Goal: Task Accomplishment & Management: Manage account settings

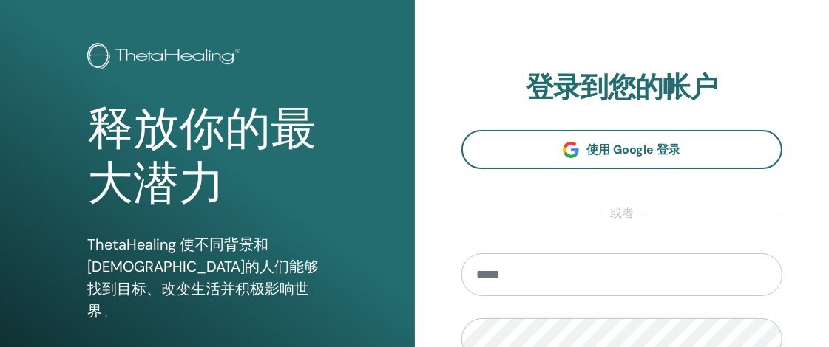
scroll to position [89, 0]
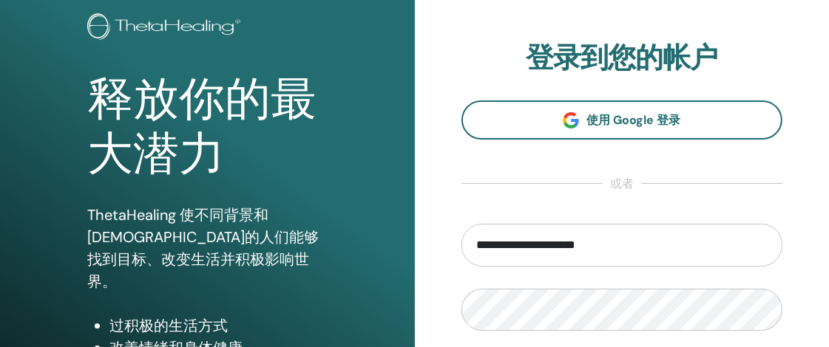
type input "**********"
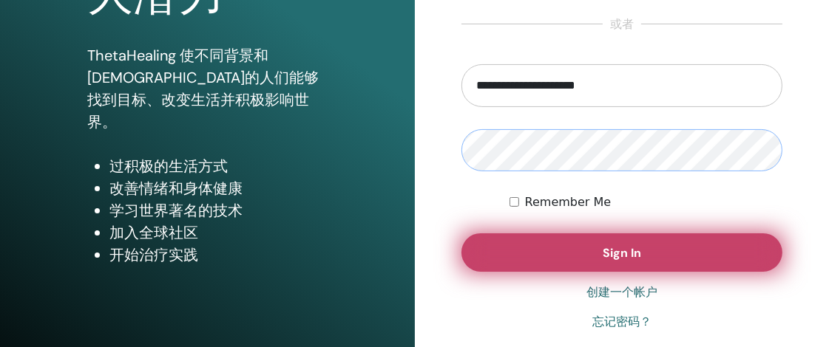
scroll to position [253, 0]
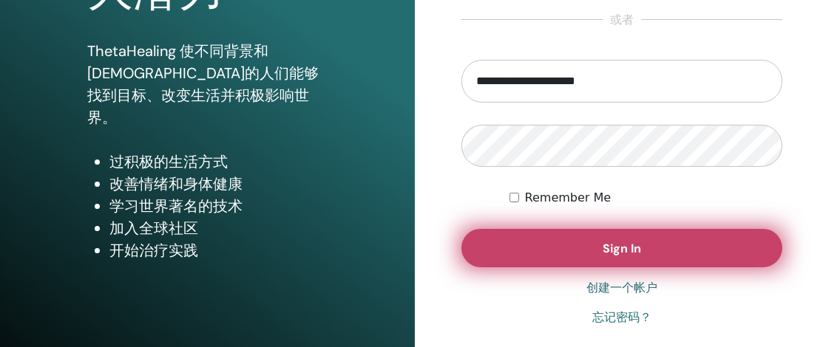
click at [656, 255] on button "Sign In" at bounding box center [621, 248] width 321 height 38
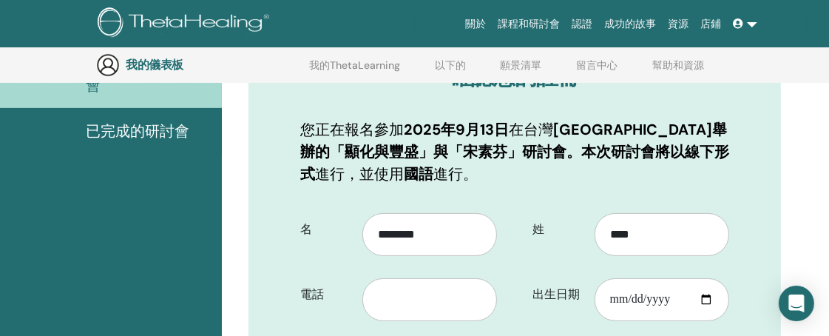
scroll to position [363, 0]
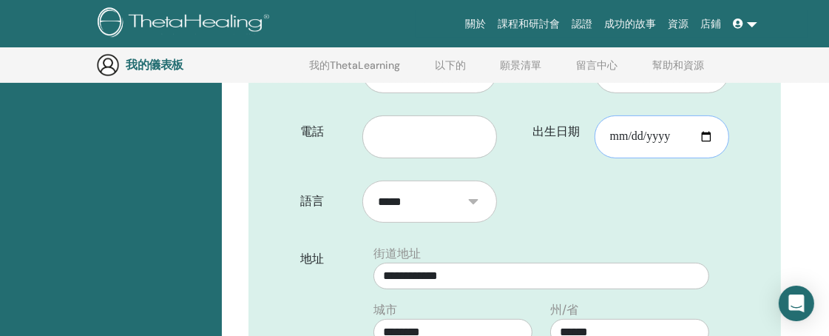
click at [706, 137] on input "出生日期" at bounding box center [661, 136] width 135 height 43
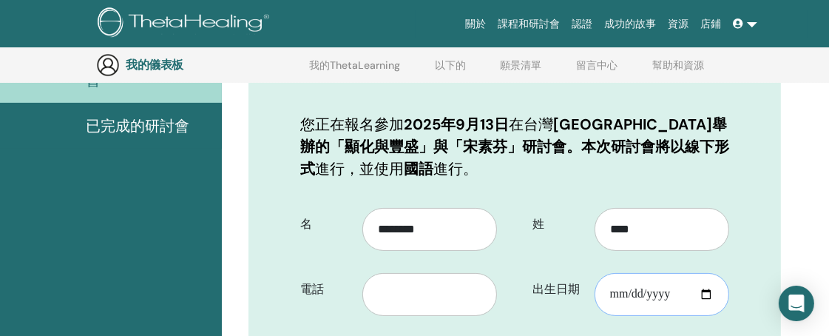
scroll to position [199, 0]
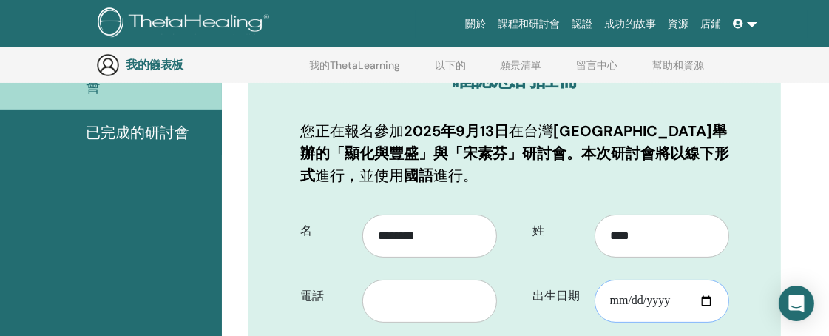
click at [702, 298] on input "出生日期" at bounding box center [661, 300] width 135 height 43
type input "**********"
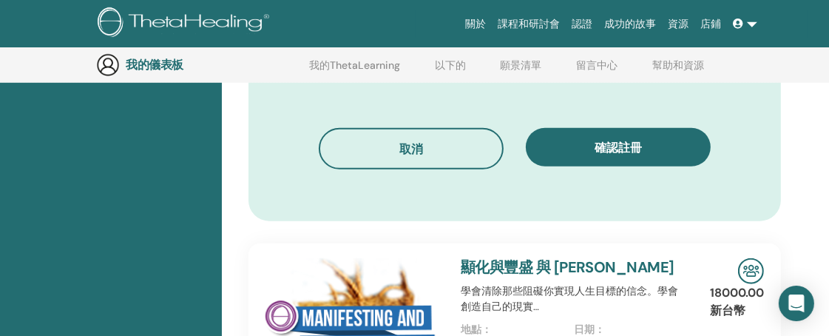
scroll to position [938, 0]
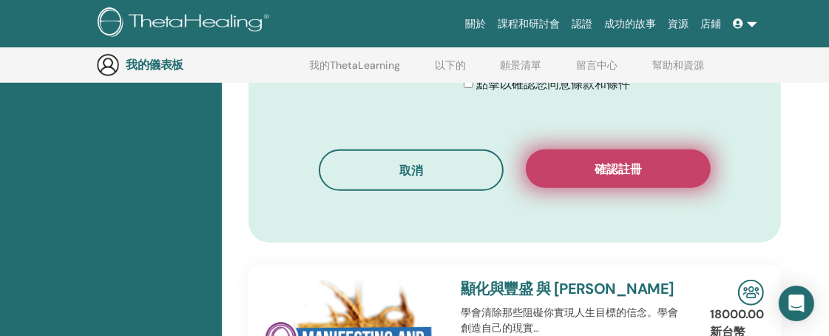
click at [608, 165] on font "確認註冊" at bounding box center [617, 169] width 47 height 16
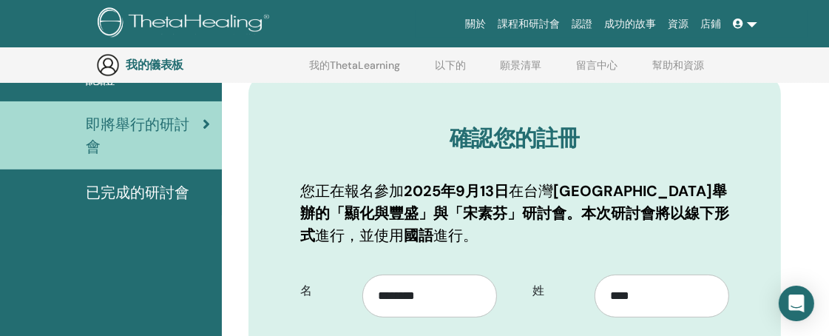
scroll to position [282, 0]
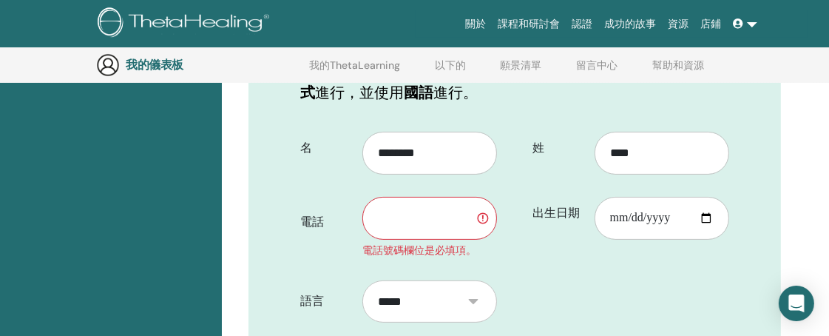
click at [418, 220] on input "text" at bounding box center [429, 218] width 135 height 43
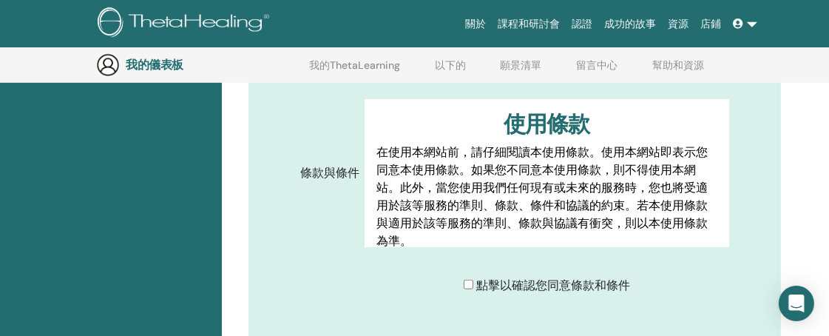
scroll to position [1020, 0]
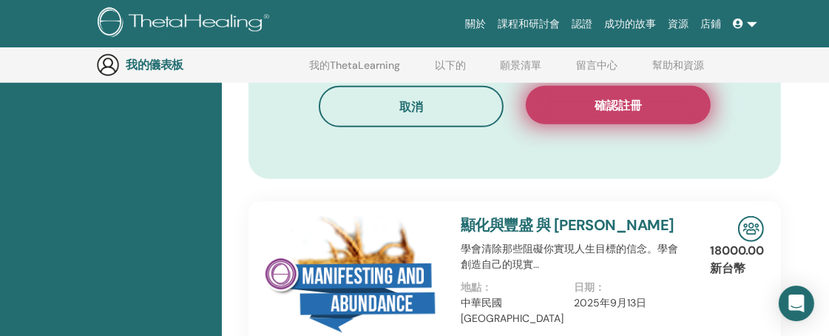
type input "**********"
click at [661, 112] on button "確認註冊" at bounding box center [617, 105] width 185 height 38
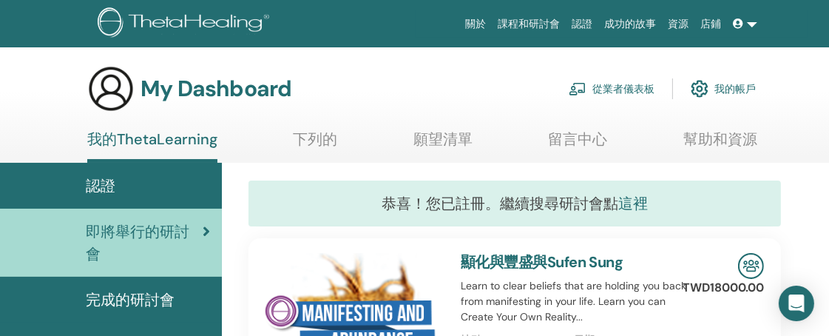
click at [635, 203] on font "這裡" at bounding box center [633, 203] width 30 height 19
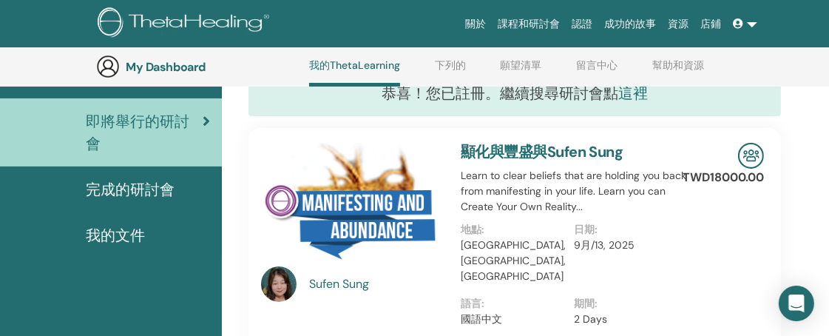
scroll to position [120, 0]
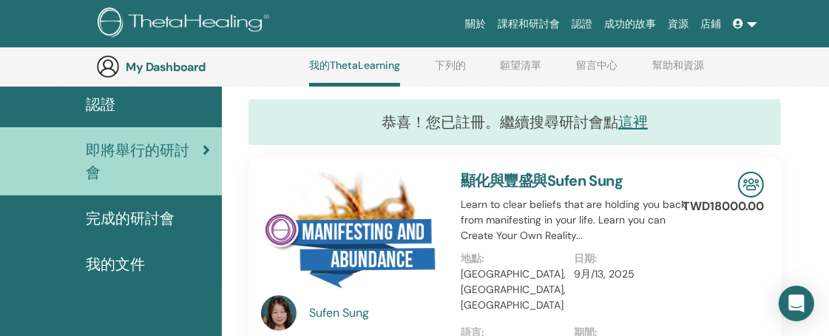
click at [130, 100] on div "認證" at bounding box center [111, 104] width 198 height 22
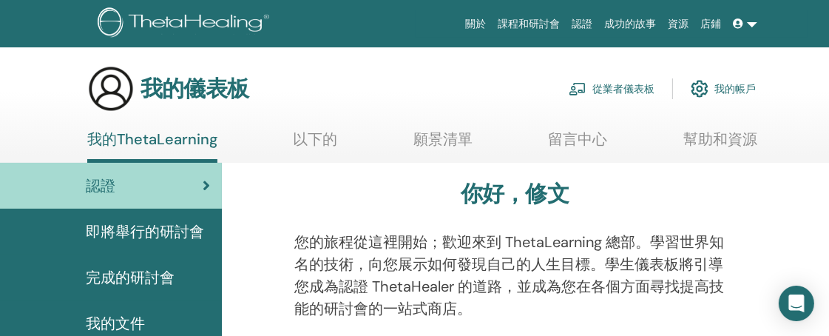
click at [171, 230] on font "即將舉行的研討會" at bounding box center [145, 231] width 118 height 19
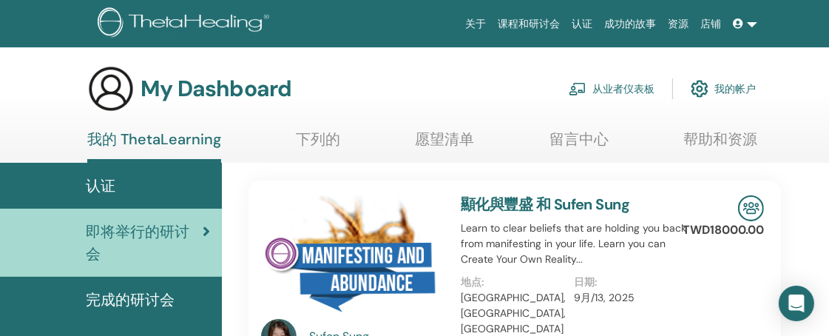
click at [752, 22] on link at bounding box center [744, 23] width 35 height 27
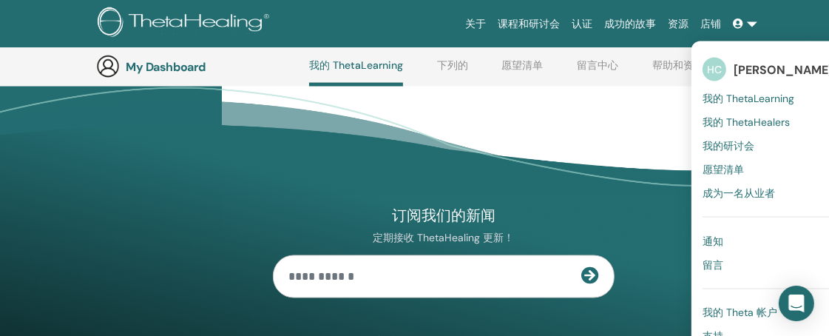
scroll to position [2085, 0]
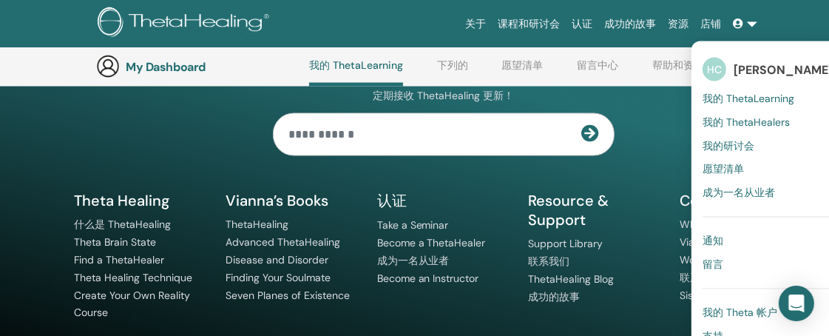
click at [717, 310] on span "我的 Theta 帐户" at bounding box center [739, 312] width 75 height 13
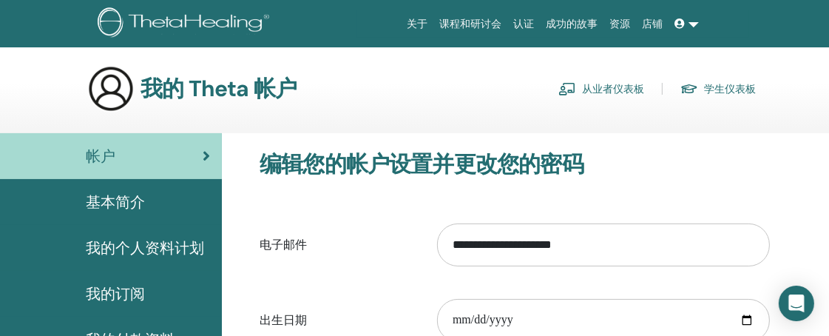
click at [698, 27] on link at bounding box center [686, 23] width 35 height 27
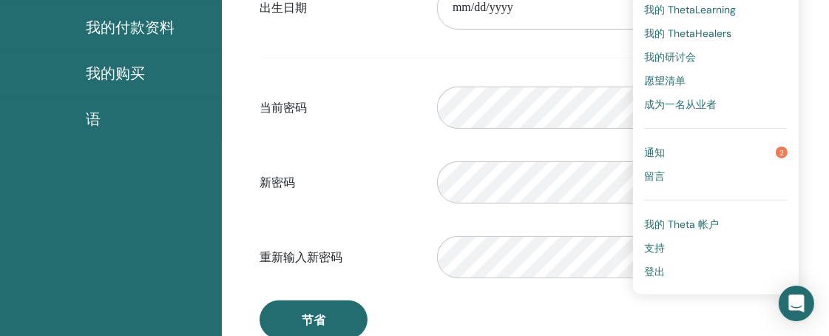
scroll to position [361, 0]
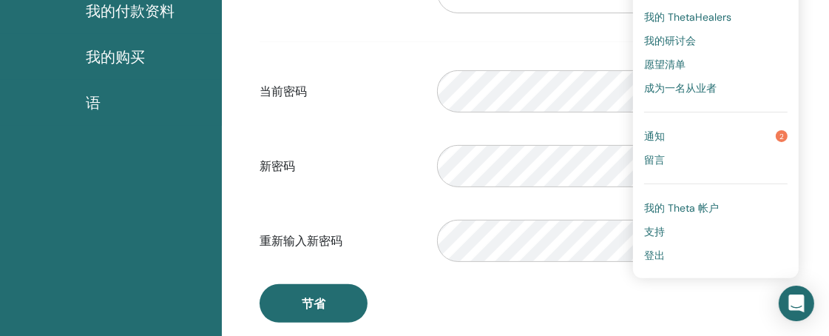
click at [662, 133] on span "通知" at bounding box center [654, 135] width 21 height 13
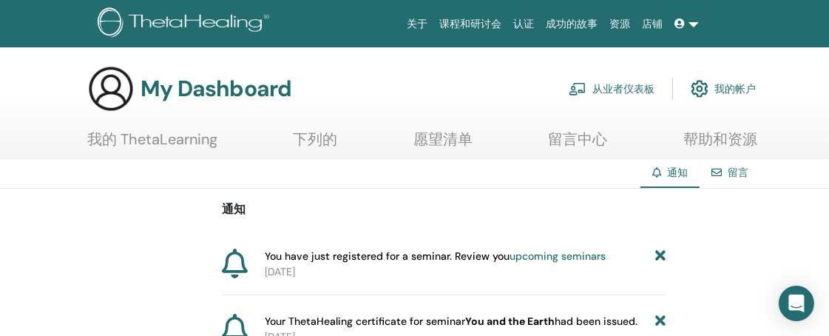
click at [695, 27] on link at bounding box center [686, 23] width 35 height 27
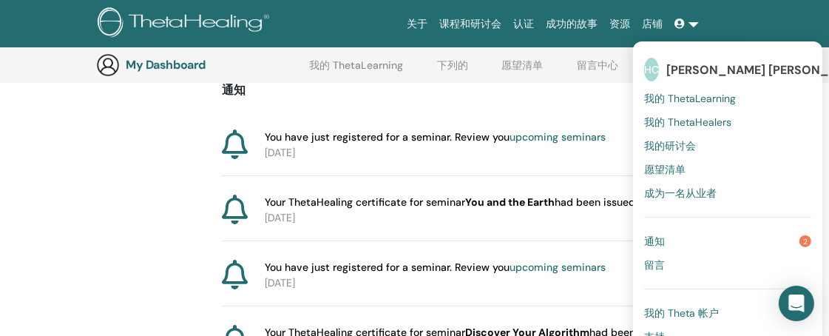
scroll to position [364, 0]
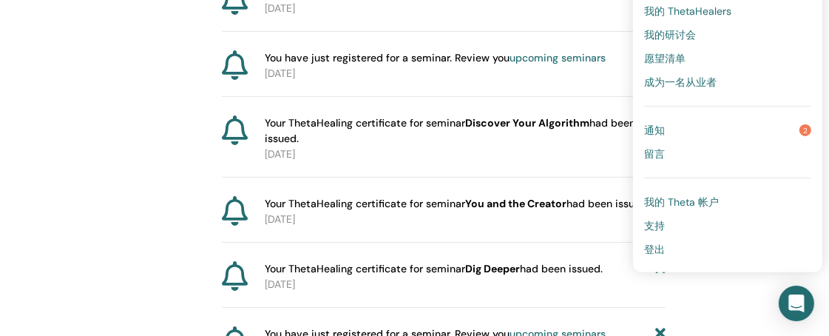
click at [656, 246] on span "登出" at bounding box center [654, 248] width 21 height 13
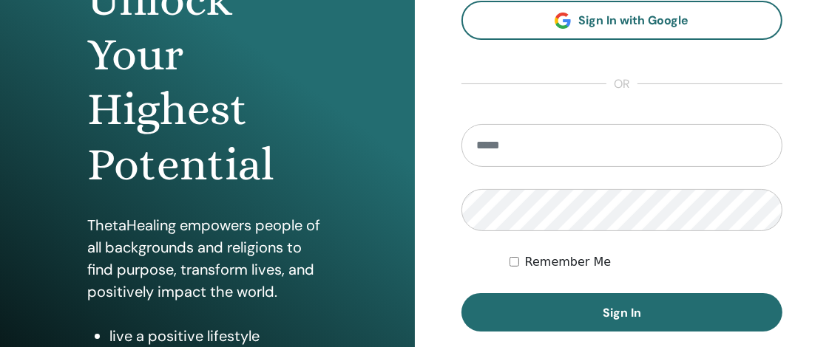
scroll to position [189, 0]
